Goal: Information Seeking & Learning: Learn about a topic

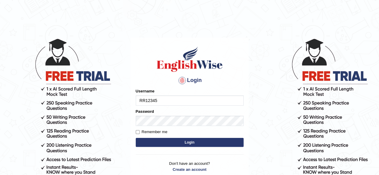
click at [176, 139] on button "Login" at bounding box center [190, 142] width 108 height 9
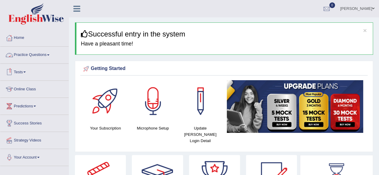
click at [34, 55] on link "Practice Questions" at bounding box center [34, 54] width 68 height 15
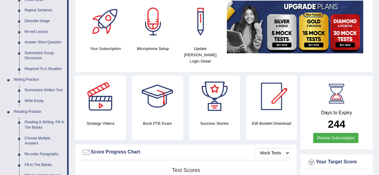
scroll to position [83, 0]
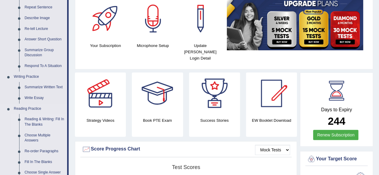
click at [35, 123] on link "Reading & Writing: Fill In The Blanks" at bounding box center [44, 122] width 45 height 16
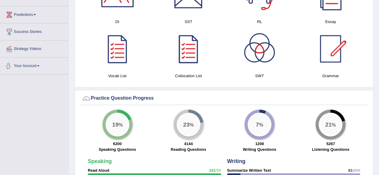
scroll to position [351, 0]
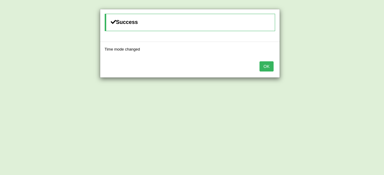
click at [268, 71] on div "OK" at bounding box center [189, 67] width 179 height 21
click at [266, 66] on button "OK" at bounding box center [266, 66] width 14 height 10
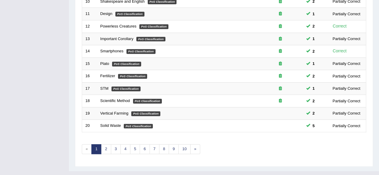
scroll to position [218, 0]
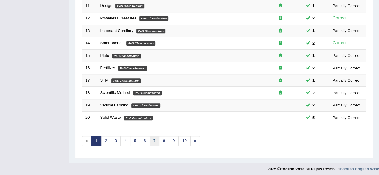
click at [153, 136] on link "7" at bounding box center [155, 141] width 10 height 10
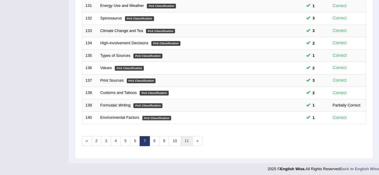
click at [181, 141] on link "11" at bounding box center [187, 141] width 12 height 10
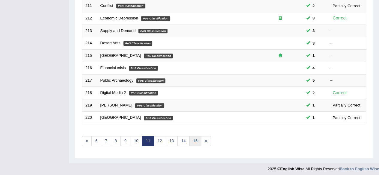
click at [189, 138] on link "15" at bounding box center [195, 141] width 12 height 10
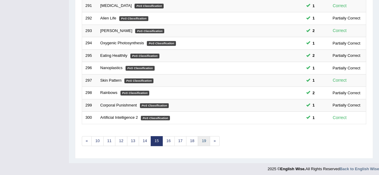
click at [199, 138] on link "19" at bounding box center [204, 141] width 12 height 10
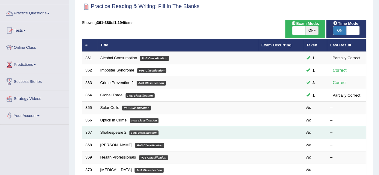
scroll to position [39, 0]
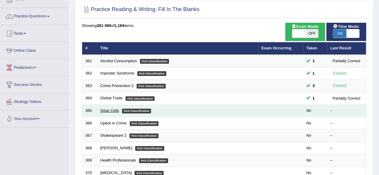
click at [107, 110] on link "Solar Cells" at bounding box center [109, 110] width 19 height 4
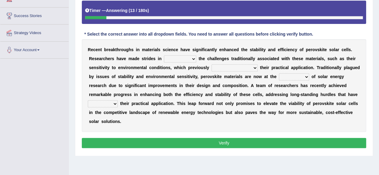
click at [170, 57] on select "mediating abhorring overcoming observing" at bounding box center [180, 58] width 32 height 7
select select "overcoming"
click at [164, 55] on select "mediating abhorring overcoming observing" at bounding box center [180, 58] width 32 height 7
click at [236, 70] on select "limit limited have limited would have limited" at bounding box center [235, 67] width 46 height 7
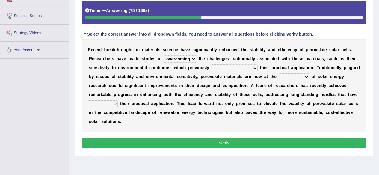
select select "limit"
click at [212, 64] on select "limit limited have limited would have limited" at bounding box center [235, 67] width 46 height 7
click at [301, 72] on div "R e c e n t b r e a k t h r o u g h s i n m a t e r i a l s s c i e n c e h a v…" at bounding box center [224, 85] width 284 height 93
click at [295, 75] on select "backdrop forefront appendix foundation" at bounding box center [294, 76] width 30 height 7
select select "forefront"
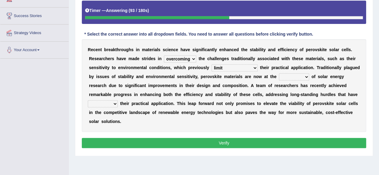
click at [279, 73] on select "backdrop forefront appendix foundation" at bounding box center [294, 76] width 30 height 7
click at [112, 103] on select "impeded cited identified monitored" at bounding box center [103, 103] width 30 height 7
select select "cited"
click at [88, 100] on select "impeded cited identified monitored" at bounding box center [103, 103] width 30 height 7
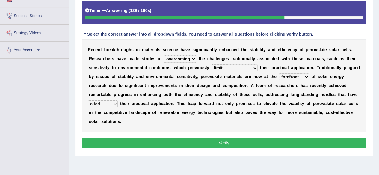
click at [110, 142] on button "Verify" at bounding box center [224, 143] width 284 height 10
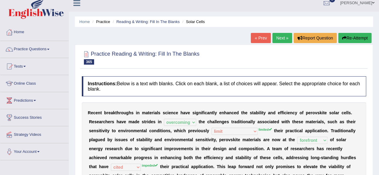
scroll to position [5, 0]
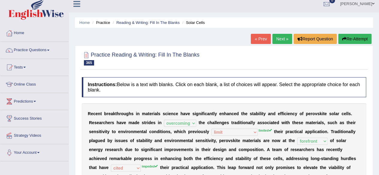
click at [345, 36] on button "Re-Attempt" at bounding box center [354, 39] width 33 height 10
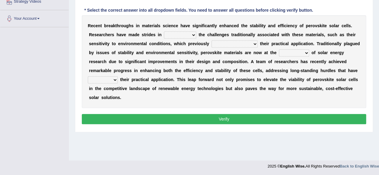
click at [186, 35] on select "mediating abhorring overcoming observing" at bounding box center [180, 34] width 32 height 7
select select "overcoming"
click at [164, 31] on select "mediating abhorring overcoming observing" at bounding box center [180, 34] width 32 height 7
click at [235, 40] on select "limit limited have limited would have limited" at bounding box center [235, 43] width 46 height 7
select select "limited"
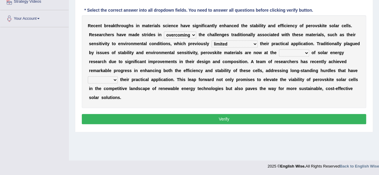
click at [212, 40] on select "limit limited have limited would have limited" at bounding box center [235, 43] width 46 height 7
click at [293, 50] on select "backdrop forefront appendix foundation" at bounding box center [294, 52] width 30 height 7
select select "forefront"
click at [279, 49] on select "backdrop forefront appendix foundation" at bounding box center [294, 52] width 30 height 7
click at [105, 82] on select "impeded cited identified monitored" at bounding box center [103, 79] width 30 height 7
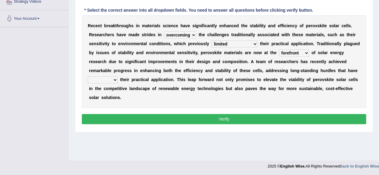
select select "impeded"
click at [88, 76] on select "impeded cited identified monitored" at bounding box center [103, 79] width 30 height 7
click at [124, 120] on button "Verify" at bounding box center [224, 119] width 284 height 10
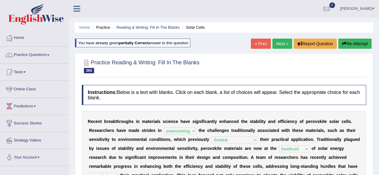
click at [281, 45] on link "Next »" at bounding box center [282, 44] width 20 height 10
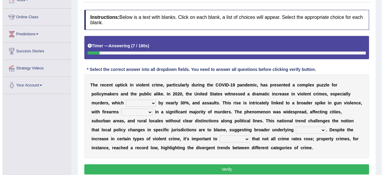
scroll to position [73, 0]
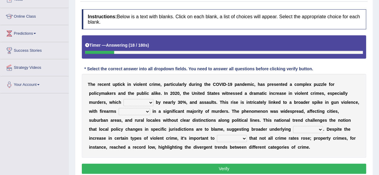
click at [137, 100] on select "surged launched fluctuated rotated" at bounding box center [138, 102] width 30 height 7
select select "surged"
click at [123, 99] on select "surged launched fluctuated rotated" at bounding box center [138, 102] width 30 height 7
click at [137, 110] on select "which used using them using being used" at bounding box center [134, 111] width 31 height 7
select select "being used"
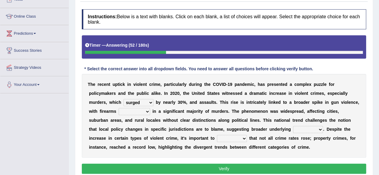
click at [119, 108] on select "which used using them using being used" at bounding box center [134, 111] width 31 height 7
click at [293, 132] on select "effects cases spots causes" at bounding box center [308, 129] width 30 height 7
select select "causes"
click at [293, 126] on select "effects cases spots causes" at bounding box center [308, 129] width 30 height 7
click at [217, 139] on select "note infer occur release" at bounding box center [232, 138] width 30 height 7
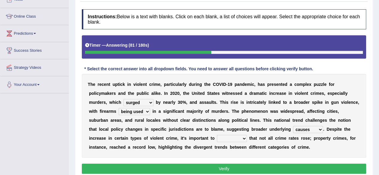
select select "note"
click at [217, 135] on select "note infer occur release" at bounding box center [232, 138] width 30 height 7
click at [187, 166] on button "Verify" at bounding box center [224, 169] width 284 height 10
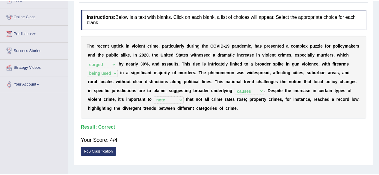
scroll to position [0, 0]
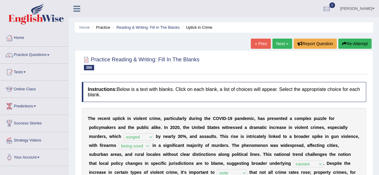
click at [279, 44] on link "Next »" at bounding box center [282, 44] width 20 height 10
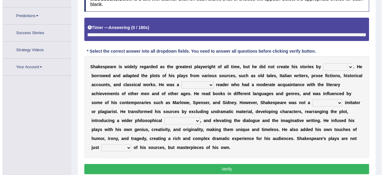
scroll to position [105, 0]
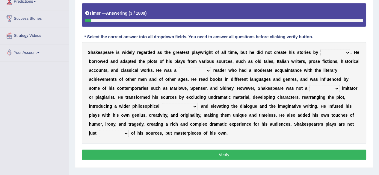
click at [334, 52] on select "his own he him himself" at bounding box center [335, 52] width 30 height 7
select select "his own"
click at [320, 49] on select "his own he him himself" at bounding box center [335, 52] width 30 height 7
click at [193, 71] on select "keen descriptive satisfactory biased" at bounding box center [195, 70] width 32 height 7
select select "keen"
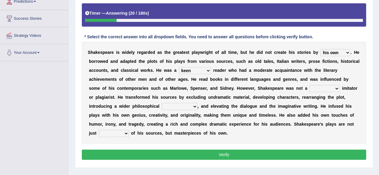
click at [179, 67] on select "keen descriptive satisfactory biased" at bounding box center [195, 70] width 32 height 7
click at [320, 87] on select "valid vain mere coherent" at bounding box center [325, 88] width 30 height 7
select select "coherent"
click at [310, 85] on select "valid vain mere coherent" at bounding box center [325, 88] width 30 height 7
click at [171, 106] on select "enhancement equivalent estate outlook" at bounding box center [180, 106] width 36 height 7
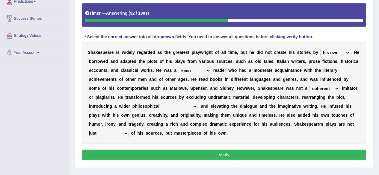
select select "outlook"
click at [162, 103] on select "enhancement equivalent estate outlook" at bounding box center [180, 106] width 36 height 7
click at [121, 136] on select "elements prospects copies vehicles" at bounding box center [114, 133] width 30 height 7
select select "copies"
click at [99, 130] on select "elements prospects copies vehicles" at bounding box center [114, 133] width 30 height 7
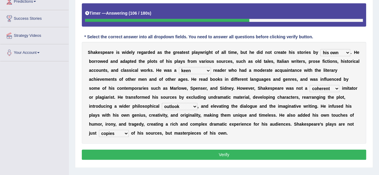
click at [142, 153] on button "Verify" at bounding box center [224, 155] width 284 height 10
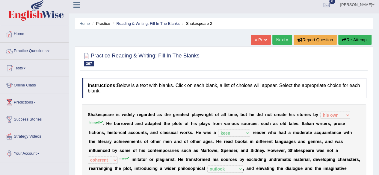
scroll to position [0, 0]
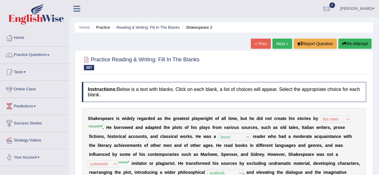
click at [363, 44] on button "Re-Attempt" at bounding box center [354, 44] width 33 height 10
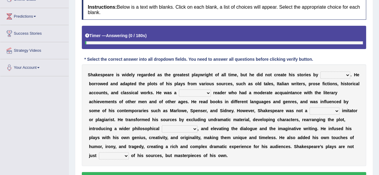
click at [328, 74] on select "his own he him himself" at bounding box center [335, 75] width 30 height 7
select select "himself"
click at [320, 72] on select "his own he him himself" at bounding box center [335, 75] width 30 height 7
click at [202, 90] on select "keen descriptive satisfactory biased" at bounding box center [195, 93] width 32 height 7
select select "keen"
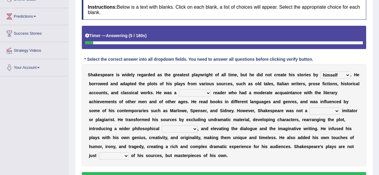
click at [179, 90] on select "keen descriptive satisfactory biased" at bounding box center [195, 93] width 32 height 7
click at [322, 111] on select "valid vain mere coherent" at bounding box center [325, 111] width 30 height 7
select select "mere"
click at [310, 108] on select "valid vain mere coherent" at bounding box center [325, 111] width 30 height 7
click at [174, 129] on select "enhancement equivalent estate outlook" at bounding box center [180, 129] width 36 height 7
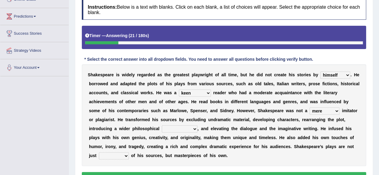
select select "enhancement"
click at [162, 126] on select "enhancement equivalent estate outlook" at bounding box center [180, 129] width 36 height 7
click at [117, 157] on select "elements prospects copies vehicles" at bounding box center [114, 156] width 30 height 7
select select "copies"
click at [99, 153] on select "elements prospects copies vehicles" at bounding box center [114, 156] width 30 height 7
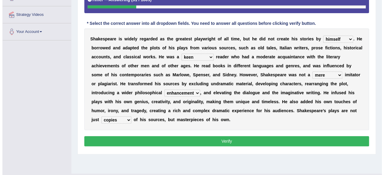
scroll to position [126, 0]
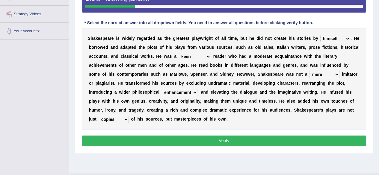
click at [118, 140] on button "Verify" at bounding box center [224, 141] width 284 height 10
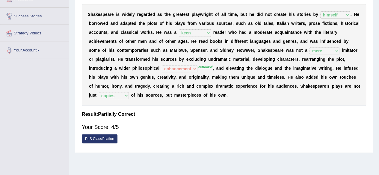
scroll to position [0, 0]
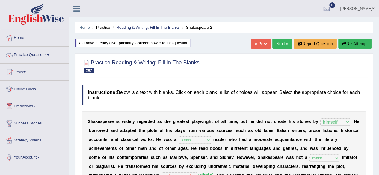
click at [278, 46] on link "Next »" at bounding box center [282, 44] width 20 height 10
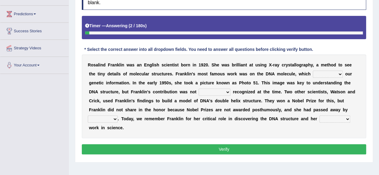
click at [314, 72] on select "targets carries claims invents" at bounding box center [328, 74] width 30 height 7
select select "carries"
click at [313, 71] on select "targets carries claims invents" at bounding box center [328, 74] width 30 height 7
click at [199, 92] on select "solely fully eagerly additionally" at bounding box center [215, 92] width 32 height 7
select select "fully"
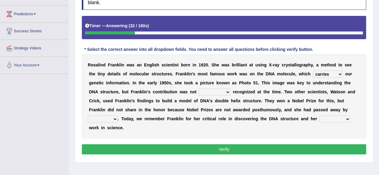
click at [199, 89] on select "solely fully eagerly additionally" at bounding box center [215, 92] width 32 height 7
click at [118, 116] on select "there then that soon" at bounding box center [103, 119] width 30 height 7
select select "that"
click at [118, 116] on select "there then that soon" at bounding box center [103, 119] width 30 height 7
click at [319, 117] on select "derivative augmented pioneering mandatory" at bounding box center [334, 119] width 31 height 7
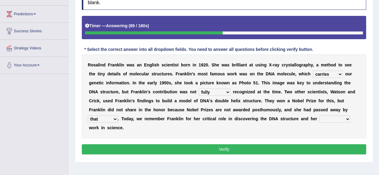
select select "pioneering"
click at [319, 116] on select "derivative augmented pioneering mandatory" at bounding box center [334, 119] width 31 height 7
click at [304, 144] on button "Verify" at bounding box center [224, 149] width 284 height 10
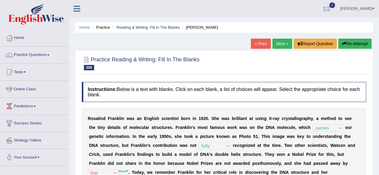
click at [287, 43] on link "Next »" at bounding box center [282, 44] width 20 height 10
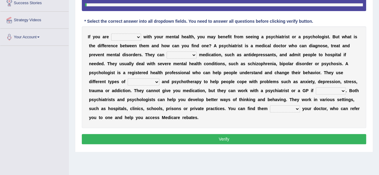
click at [130, 39] on select "consulting struggling aligning thriving" at bounding box center [126, 37] width 30 height 7
select select "struggling"
click at [111, 34] on select "consulting struggling aligning thriving" at bounding box center [126, 37] width 30 height 7
click at [184, 55] on select "document converse initiate prescribe" at bounding box center [182, 55] width 30 height 7
select select "prescribe"
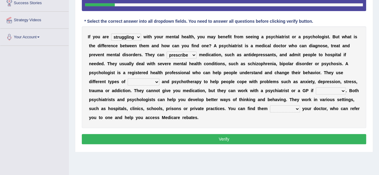
click at [167, 52] on select "document converse initiate prescribe" at bounding box center [182, 55] width 30 height 7
click at [146, 79] on select "exception advocacy counselling warning" at bounding box center [144, 82] width 32 height 7
select select "counselling"
click at [128, 79] on select "exception advocacy counselling warning" at bounding box center [144, 82] width 32 height 7
click at [326, 89] on select "it needs needed is needing may need" at bounding box center [331, 91] width 30 height 7
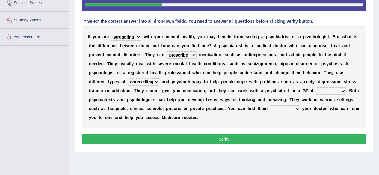
select select "needed"
click at [316, 88] on select "it needs needed is needing may need" at bounding box center [331, 91] width 30 height 7
click at [274, 109] on select "beyond opposite toward through" at bounding box center [285, 108] width 30 height 7
select select "through"
click at [270, 105] on select "beyond opposite toward through" at bounding box center [285, 108] width 30 height 7
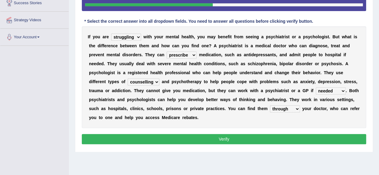
click at [285, 141] on button "Verify" at bounding box center [224, 139] width 284 height 10
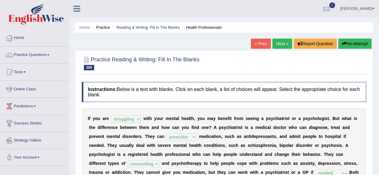
click at [280, 44] on link "Next »" at bounding box center [282, 44] width 20 height 10
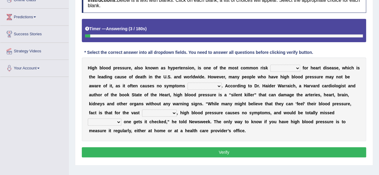
click at [284, 67] on select "expenses factors segments conditions" at bounding box center [285, 68] width 30 height 7
select select "factors"
click at [270, 65] on select "expenses factors segments conditions" at bounding box center [285, 68] width 30 height 7
click at [210, 86] on select "at all in total by far by no means" at bounding box center [205, 86] width 34 height 7
select select "at all"
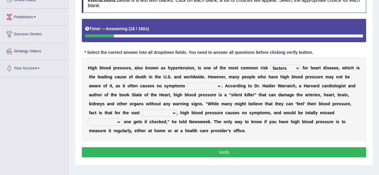
click at [188, 83] on select "at all in total by far by no means" at bounding box center [205, 86] width 34 height 7
click at [167, 113] on select "functions shareholders number majority" at bounding box center [159, 113] width 35 height 7
select select "majority"
click at [142, 110] on select "functions shareholders number majority" at bounding box center [159, 113] width 35 height 7
click at [114, 122] on select "even though if not when unless" at bounding box center [105, 122] width 34 height 7
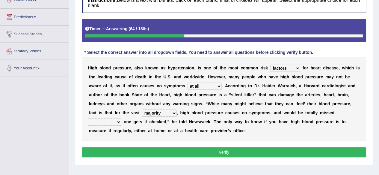
select select "even though"
click at [88, 119] on select "even though if not when unless" at bounding box center [105, 122] width 34 height 7
click at [118, 147] on button "Verify" at bounding box center [224, 152] width 284 height 10
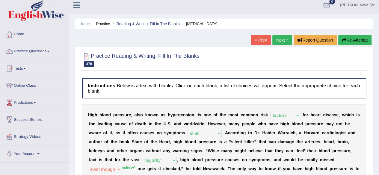
scroll to position [2, 0]
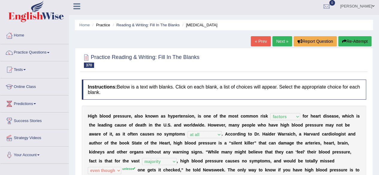
click at [277, 44] on link "Next »" at bounding box center [282, 41] width 20 height 10
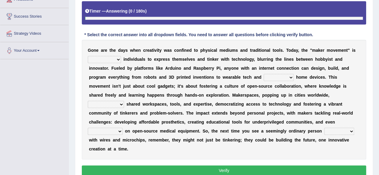
scroll to position [134, 0]
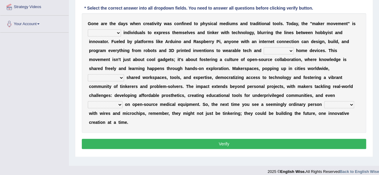
click at [108, 36] on select "highlighting empowering advancing deluding" at bounding box center [104, 32] width 33 height 7
select select "empowering"
click at [88, 29] on select "highlighting empowering advancing deluding" at bounding box center [104, 32] width 33 height 7
click at [282, 50] on select "static clever bright smart" at bounding box center [279, 50] width 30 height 7
select select "smart"
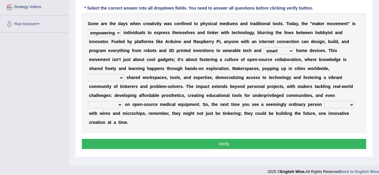
click at [264, 47] on select "static clever bright smart" at bounding box center [279, 50] width 30 height 7
click at [124, 74] on select "and providing providing provide they provide" at bounding box center [106, 77] width 36 height 7
select select "and providing"
click at [124, 74] on select "and providing providing provide they provide" at bounding box center [106, 77] width 36 height 7
click at [123, 101] on select "embracing adopting developing collaborating" at bounding box center [105, 104] width 35 height 7
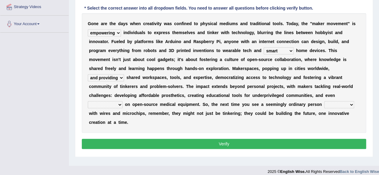
select select "adopting"
click at [123, 101] on select "embracing adopting developing collaborating" at bounding box center [105, 104] width 35 height 7
click at [324, 102] on select "catering upgrading meddling fiddling" at bounding box center [339, 104] width 30 height 7
select select "upgrading"
click at [324, 101] on select "catering upgrading meddling fiddling" at bounding box center [339, 104] width 30 height 7
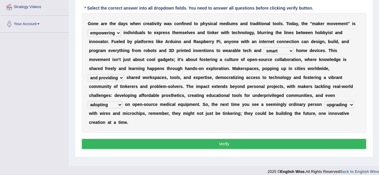
click at [263, 139] on button "Verify" at bounding box center [224, 144] width 284 height 10
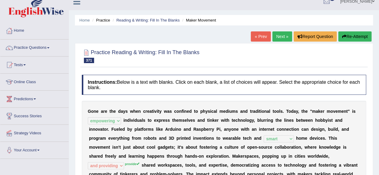
scroll to position [8, 0]
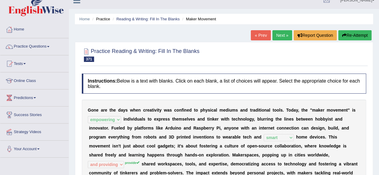
click at [352, 34] on button "Re-Attempt" at bounding box center [354, 35] width 33 height 10
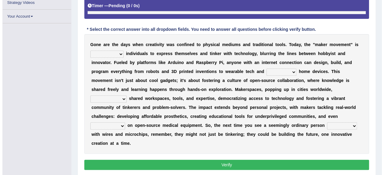
scroll to position [138, 0]
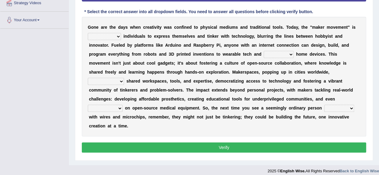
click at [102, 55] on b "m" at bounding box center [104, 54] width 4 height 5
click at [109, 38] on select "highlighting empowering advancing deluding" at bounding box center [104, 36] width 33 height 7
select select "empowering"
click at [88, 33] on select "highlighting empowering advancing deluding" at bounding box center [104, 36] width 33 height 7
click at [279, 54] on select "static clever bright smart" at bounding box center [279, 54] width 30 height 7
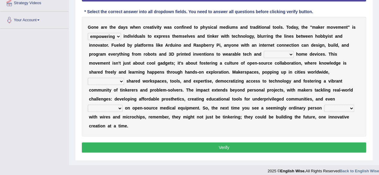
select select "smart"
click at [264, 51] on select "static clever bright smart" at bounding box center [279, 54] width 30 height 7
click at [315, 75] on div "G o n e a r e t h e d a y s w h e n c r e a t i v i t y w a s c o n f i n e d t…" at bounding box center [224, 77] width 284 height 120
click at [124, 78] on select "and providing providing provide they provide" at bounding box center [106, 81] width 36 height 7
select select "providing"
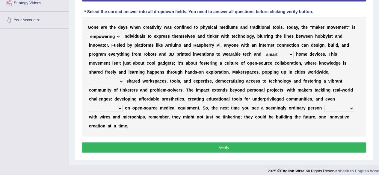
click at [124, 78] on select "and providing providing provide they provide" at bounding box center [106, 81] width 36 height 7
click at [123, 105] on select "embracing adopting developing collaborating" at bounding box center [105, 108] width 35 height 7
select select "embracing"
click at [123, 105] on select "embracing adopting developing collaborating" at bounding box center [105, 108] width 35 height 7
click at [324, 105] on select "catering upgrading meddling fiddling" at bounding box center [339, 108] width 30 height 7
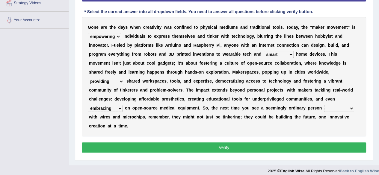
select select "catering"
click at [324, 105] on select "catering upgrading meddling fiddling" at bounding box center [339, 108] width 30 height 7
drag, startPoint x: 253, startPoint y: 145, endPoint x: 253, endPoint y: 140, distance: 5.1
click at [253, 140] on div "Instructions: Below is a text with blanks. Click on each blank, a list of choic…" at bounding box center [223, 53] width 287 height 209
click at [253, 143] on button "Verify" at bounding box center [224, 148] width 284 height 10
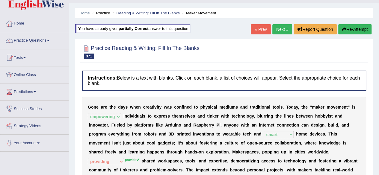
scroll to position [13, 0]
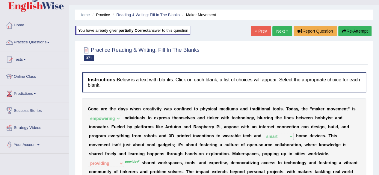
click at [277, 31] on link "Next »" at bounding box center [282, 31] width 20 height 10
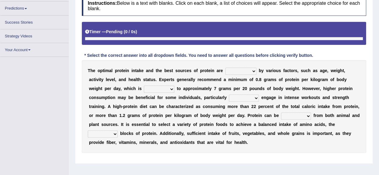
scroll to position [93, 0]
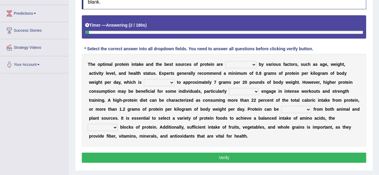
click at [238, 63] on select "determined suggested contracted allocated" at bounding box center [240, 64] width 31 height 7
select select "determined"
click at [225, 61] on select "determined suggested contracted allocated" at bounding box center [240, 64] width 31 height 7
click at [161, 79] on select "convenient adjacent equivalent tangible" at bounding box center [159, 82] width 31 height 7
select select "equivalent"
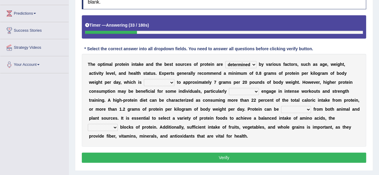
click at [144, 79] on select "convenient adjacent equivalent tangible" at bounding box center [159, 82] width 31 height 7
click at [239, 89] on select "if them those who that they they" at bounding box center [244, 91] width 30 height 7
select select "those who"
click at [229, 88] on select "if them those who that they they" at bounding box center [244, 91] width 30 height 7
click at [299, 111] on select "disposed obtained surmised inferred" at bounding box center [296, 109] width 30 height 7
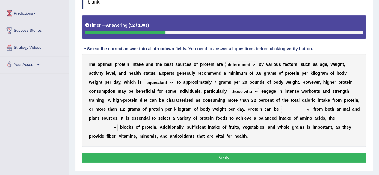
select select "obtained"
click at [281, 106] on select "disposed obtained surmised inferred" at bounding box center [296, 109] width 30 height 7
click at [108, 123] on div "T h e o p t i m a l p r o t e i n i n t a k e a n d t h e b e s t s o u r c e s…" at bounding box center [224, 100] width 284 height 93
click at [108, 125] on select "building equipping cyclic evident" at bounding box center [103, 127] width 30 height 7
select select "building"
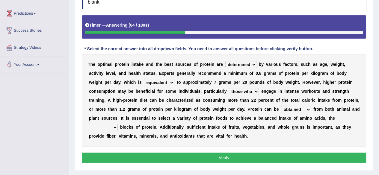
click at [88, 124] on select "building equipping cyclic evident" at bounding box center [103, 127] width 30 height 7
click at [140, 158] on button "Verify" at bounding box center [224, 158] width 284 height 10
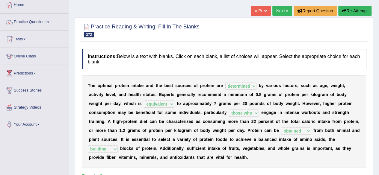
scroll to position [0, 0]
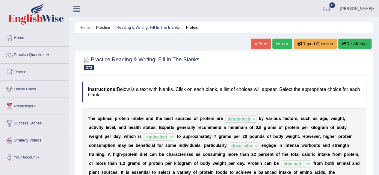
click at [284, 44] on link "Next »" at bounding box center [282, 44] width 20 height 10
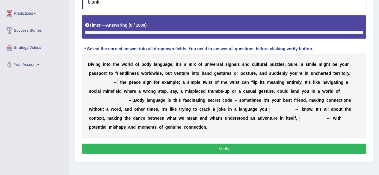
scroll to position [102, 0]
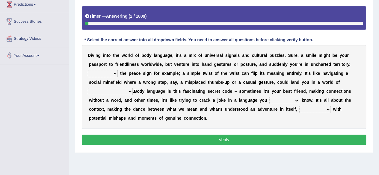
click at [111, 72] on select "Think Get Locate Take" at bounding box center [103, 73] width 30 height 7
select select "Locate"
click at [88, 70] on select "Think Get Locate Take" at bounding box center [103, 73] width 30 height 7
click at [111, 90] on select "coincidence misunderstanding abuse recreation" at bounding box center [110, 91] width 45 height 7
select select "misunderstanding"
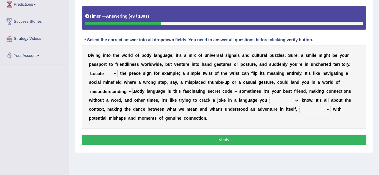
click at [88, 88] on select "coincidence misunderstanding abuse recreation" at bounding box center [110, 91] width 45 height 7
click at [282, 99] on select "actually barely largely randomly" at bounding box center [284, 100] width 30 height 7
select select "actually"
click at [269, 97] on select "actually barely largely randomly" at bounding box center [284, 100] width 30 height 7
click at [309, 107] on select "filled which filled filling it is filling" at bounding box center [314, 109] width 31 height 7
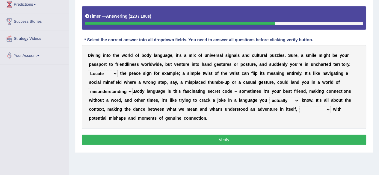
select select "filled"
click at [299, 106] on select "filled which filled filling it is filling" at bounding box center [314, 109] width 31 height 7
click at [299, 137] on button "Verify" at bounding box center [224, 140] width 284 height 10
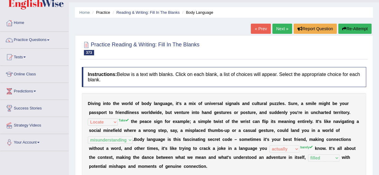
scroll to position [15, 0]
click at [346, 31] on button "Re-Attempt" at bounding box center [354, 29] width 33 height 10
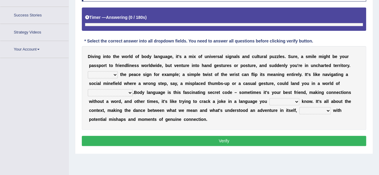
scroll to position [125, 0]
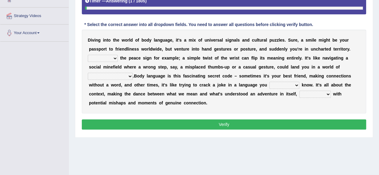
click at [106, 58] on select "Think Get Locate Take" at bounding box center [103, 58] width 30 height 7
select select "Take"
click at [88, 55] on select "Think Get Locate Take" at bounding box center [103, 58] width 30 height 7
click at [109, 75] on select "coincidence misunderstanding abuse recreation" at bounding box center [110, 76] width 45 height 7
select select "misunderstanding"
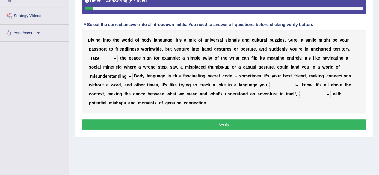
click at [88, 73] on select "coincidence misunderstanding abuse recreation" at bounding box center [110, 76] width 45 height 7
click at [278, 84] on select "actually barely largely randomly" at bounding box center [284, 85] width 30 height 7
select select "actually"
click at [269, 82] on select "actually barely largely randomly" at bounding box center [284, 85] width 30 height 7
click at [313, 94] on select "filled which filled filling it is filling" at bounding box center [314, 94] width 31 height 7
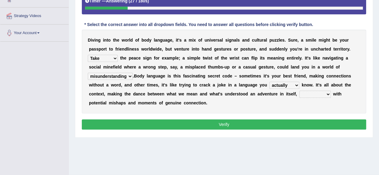
select select "filled"
click at [299, 91] on select "filled which filled filling it is filling" at bounding box center [314, 94] width 31 height 7
click at [303, 121] on button "Verify" at bounding box center [224, 125] width 284 height 10
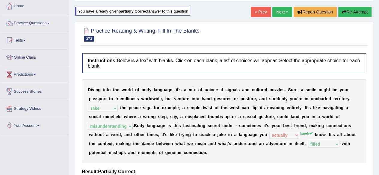
scroll to position [32, 0]
click at [283, 13] on link "Next »" at bounding box center [282, 12] width 20 height 10
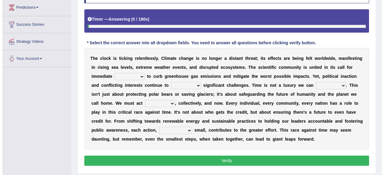
scroll to position [121, 0]
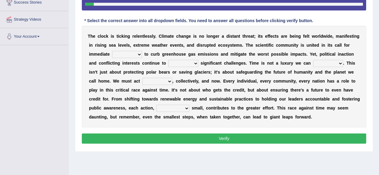
click at [130, 54] on select "activation action activity act" at bounding box center [127, 54] width 30 height 7
select select "action"
click at [112, 51] on select "activation action activity act" at bounding box center [127, 54] width 30 height 7
click at [183, 62] on select "pose appear cover consist" at bounding box center [183, 63] width 30 height 7
select select "pose"
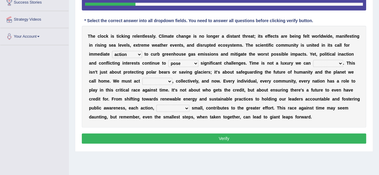
click at [168, 60] on select "pose appear cover consist" at bounding box center [183, 63] width 30 height 7
click at [320, 63] on select "compel afford regard draw" at bounding box center [328, 63] width 30 height 7
select select "afford"
click at [313, 60] on select "compel afford regard draw" at bounding box center [328, 63] width 30 height 7
click at [150, 80] on select "decisively mainly solely perfectly" at bounding box center [157, 81] width 30 height 7
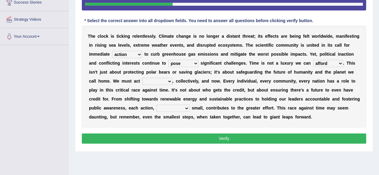
select select "decisively"
click at [142, 78] on select "decisively mainly solely perfectly" at bounding box center [157, 81] width 30 height 7
click at [171, 106] on select "whatever significantly easily however" at bounding box center [172, 108] width 33 height 7
select select "significantly"
click at [156, 105] on select "whatever significantly easily however" at bounding box center [172, 108] width 33 height 7
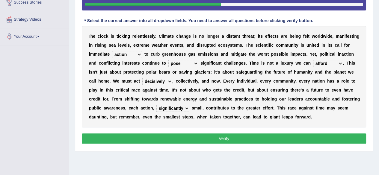
click at [169, 138] on button "Verify" at bounding box center [224, 139] width 284 height 10
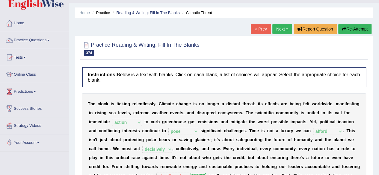
scroll to position [0, 0]
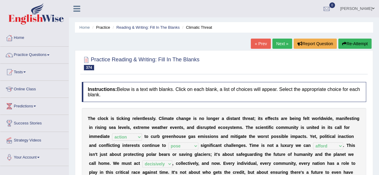
click at [278, 43] on link "Next »" at bounding box center [282, 44] width 20 height 10
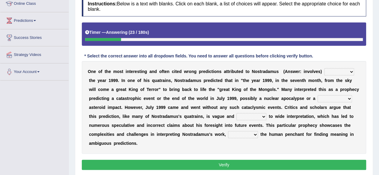
scroll to position [87, 0]
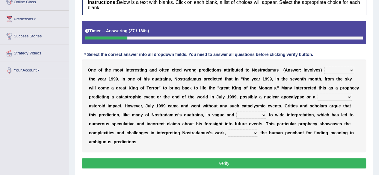
click at [338, 70] on select "composes involves attaches overlooks" at bounding box center [339, 70] width 30 height 7
select select "involves"
click at [324, 67] on select "composes involves attaches overlooks" at bounding box center [339, 70] width 30 height 7
click at [328, 95] on select "devastating peripheral conventional systematic" at bounding box center [335, 97] width 34 height 7
select select "devastating"
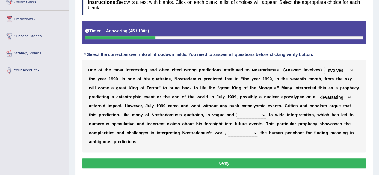
click at [318, 94] on select "devastating peripheral conventional systematic" at bounding box center [335, 97] width 34 height 7
click at [250, 115] on select "distinctive intense possible subject" at bounding box center [251, 115] width 30 height 7
select select "subject"
click at [236, 112] on select "distinctive intense possible subject" at bounding box center [251, 115] width 30 height 7
click at [239, 131] on select "in terms of moreover as well as as though" at bounding box center [243, 133] width 30 height 7
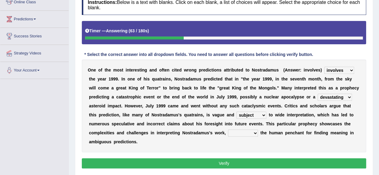
select select "in terms of"
click at [228, 130] on select "in terms of moreover as well as as though" at bounding box center [243, 133] width 30 height 7
click at [223, 163] on button "Verify" at bounding box center [224, 164] width 284 height 10
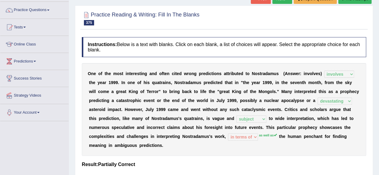
scroll to position [0, 0]
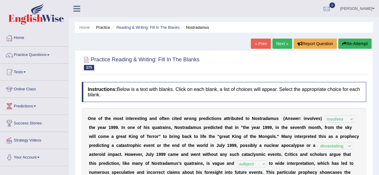
click at [281, 42] on link "Next »" at bounding box center [282, 44] width 20 height 10
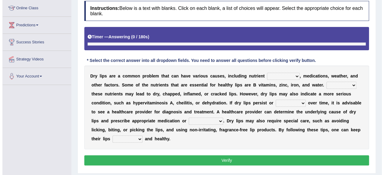
scroll to position [91, 0]
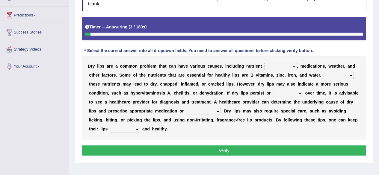
click at [275, 67] on select "deficiencies forces pathways reactions" at bounding box center [280, 66] width 33 height 7
select select "deficiencies"
click at [264, 63] on select "deficiencies forces pathways reactions" at bounding box center [280, 66] width 33 height 7
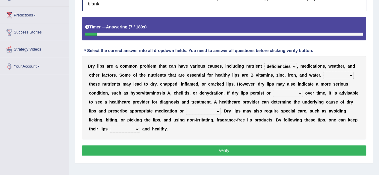
click at [341, 77] on select "A lack of Much of None of A little of" at bounding box center [339, 75] width 30 height 7
select select "A lack of"
click at [324, 72] on select "A lack of Much of None of A little of" at bounding box center [339, 75] width 30 height 7
click at [292, 95] on select "worsen demand channel vary" at bounding box center [288, 93] width 30 height 7
select select "worsen"
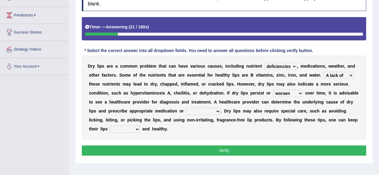
click at [273, 90] on select "worsen demand channel vary" at bounding box center [288, 93] width 30 height 7
click at [209, 110] on select "compliments labels supplements elements" at bounding box center [203, 111] width 34 height 7
select select "supplements"
click at [186, 108] on select "compliments labels supplements elements" at bounding box center [203, 111] width 34 height 7
click at [137, 129] on select "suitable moist humid conscious" at bounding box center [125, 129] width 30 height 7
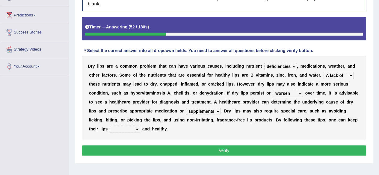
select select "moist"
click at [110, 126] on select "suitable moist humid conscious" at bounding box center [125, 129] width 30 height 7
click at [129, 148] on button "Verify" at bounding box center [224, 151] width 284 height 10
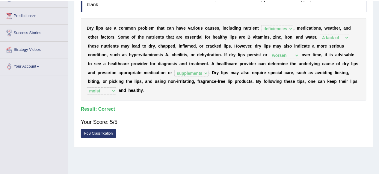
scroll to position [0, 0]
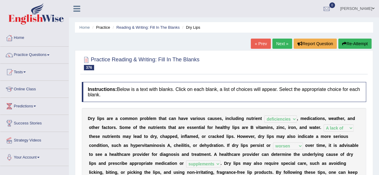
click at [275, 45] on link "Next »" at bounding box center [282, 44] width 20 height 10
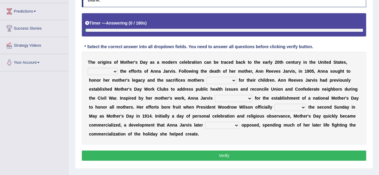
scroll to position [95, 0]
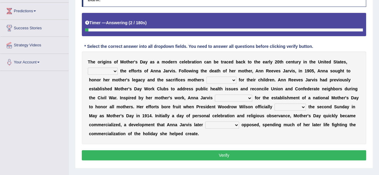
click at [109, 70] on select "while since as a result thanks to" at bounding box center [103, 71] width 30 height 7
select select "since"
click at [88, 68] on select "while since as a result thanks to" at bounding box center [103, 71] width 30 height 7
click at [216, 77] on select "made took picked set" at bounding box center [221, 80] width 30 height 7
select select "made"
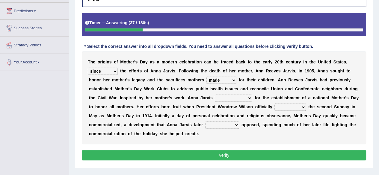
click at [206, 77] on select "made took picked set" at bounding box center [221, 80] width 30 height 7
click at [227, 98] on select "campaigned envisioned acknowledged voiced" at bounding box center [233, 98] width 37 height 7
select select "acknowledged"
click at [215, 95] on select "campaigned envisioned acknowledged voiced" at bounding box center [233, 98] width 37 height 7
click at [281, 109] on select "evolved propagated devised declared" at bounding box center [290, 107] width 31 height 7
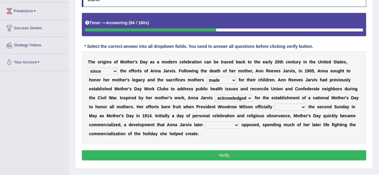
select select "declared"
click at [275, 104] on select "evolved propagated devised declared" at bounding box center [290, 107] width 31 height 7
click at [232, 122] on select "respectively accurately concurrently vehemently" at bounding box center [222, 125] width 34 height 7
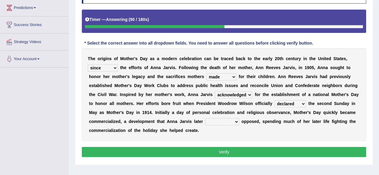
scroll to position [99, 0]
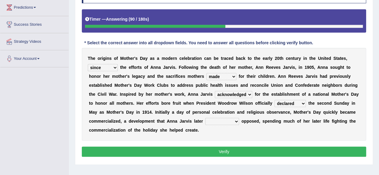
click at [232, 121] on select "respectively accurately concurrently vehemently" at bounding box center [222, 121] width 34 height 7
select select "concurrently"
click at [205, 118] on select "respectively accurately concurrently vehemently" at bounding box center [222, 121] width 34 height 7
click at [229, 148] on button "Verify" at bounding box center [224, 152] width 284 height 10
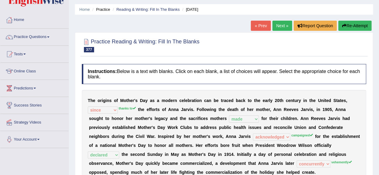
scroll to position [18, 0]
click at [343, 29] on button "Re-Attempt" at bounding box center [354, 26] width 33 height 10
